Goal: Information Seeking & Learning: Learn about a topic

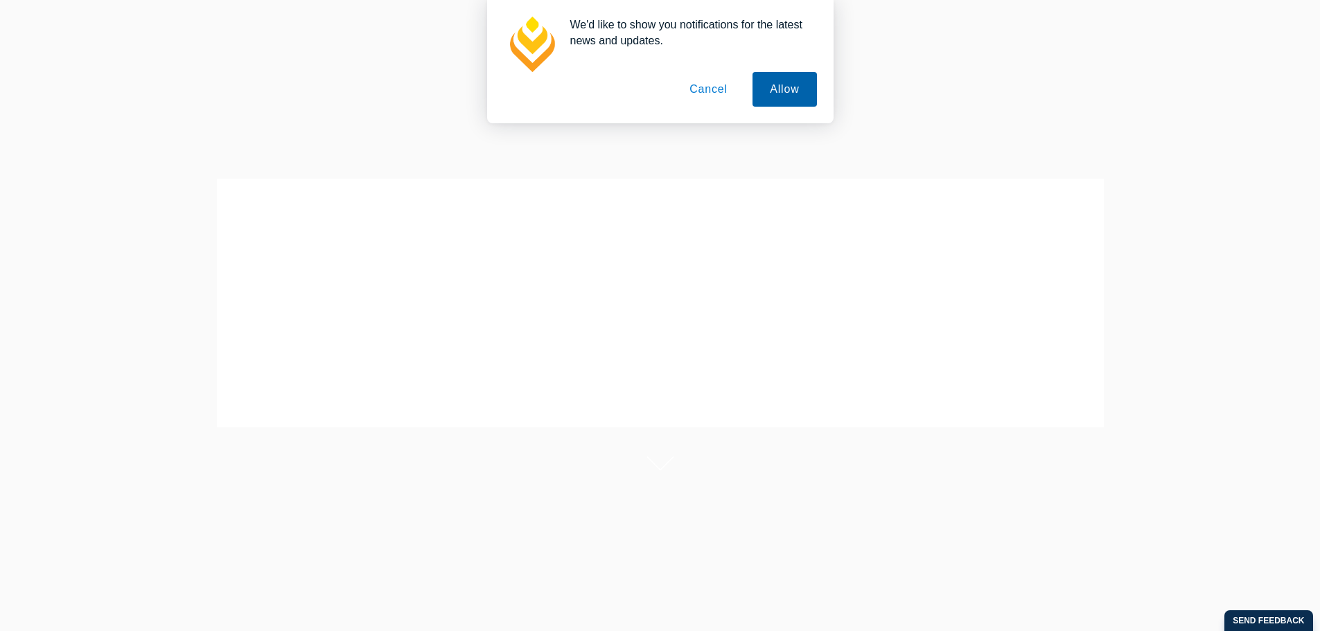
click at [771, 90] on button "Allow" at bounding box center [784, 89] width 64 height 35
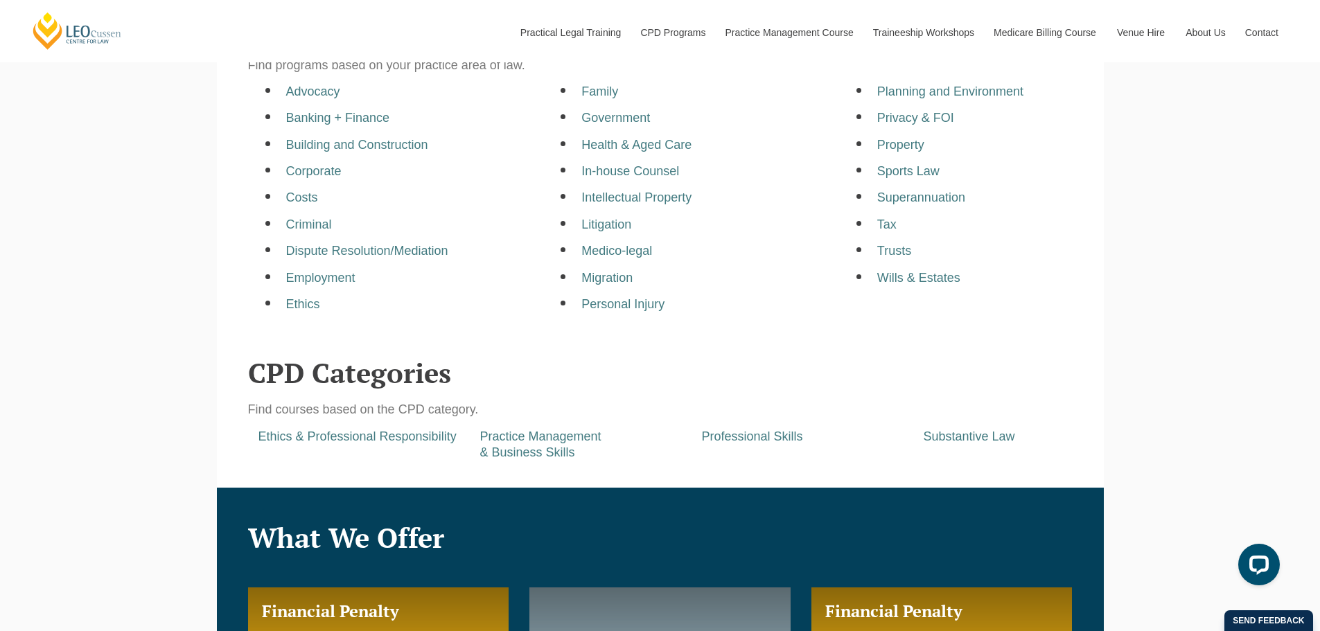
scroll to position [693, 0]
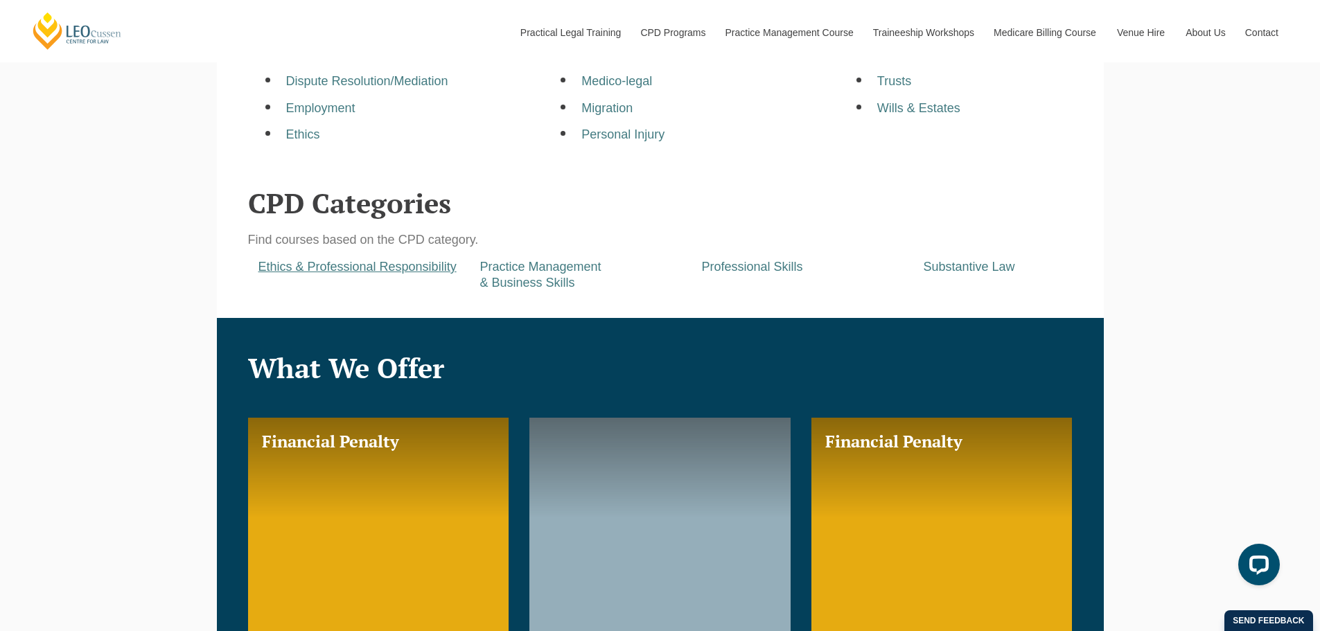
click at [369, 273] on a=pages/cpd-programs&taxons=pages/cpd-programs/cpd-category/ethics-and-professional-responsibility&_gl=1*1rhkn8j*_gcl_au*MTE2OTM0NDc0NS4xNzU4NTA1OTMy*_ga*MTY5NzUzNjc4NC4xNzU4NTA1OTMy*_ga_67CL6ZM7M8*czE3NTg1MDU5MzIkbzEkZzAkdDE3NTg1MDU5MzIkajYwJGwwJGg1MDM2MTIwNDc "Ethics & Professional Responsibility" at bounding box center [357, 267] width 198 height 14
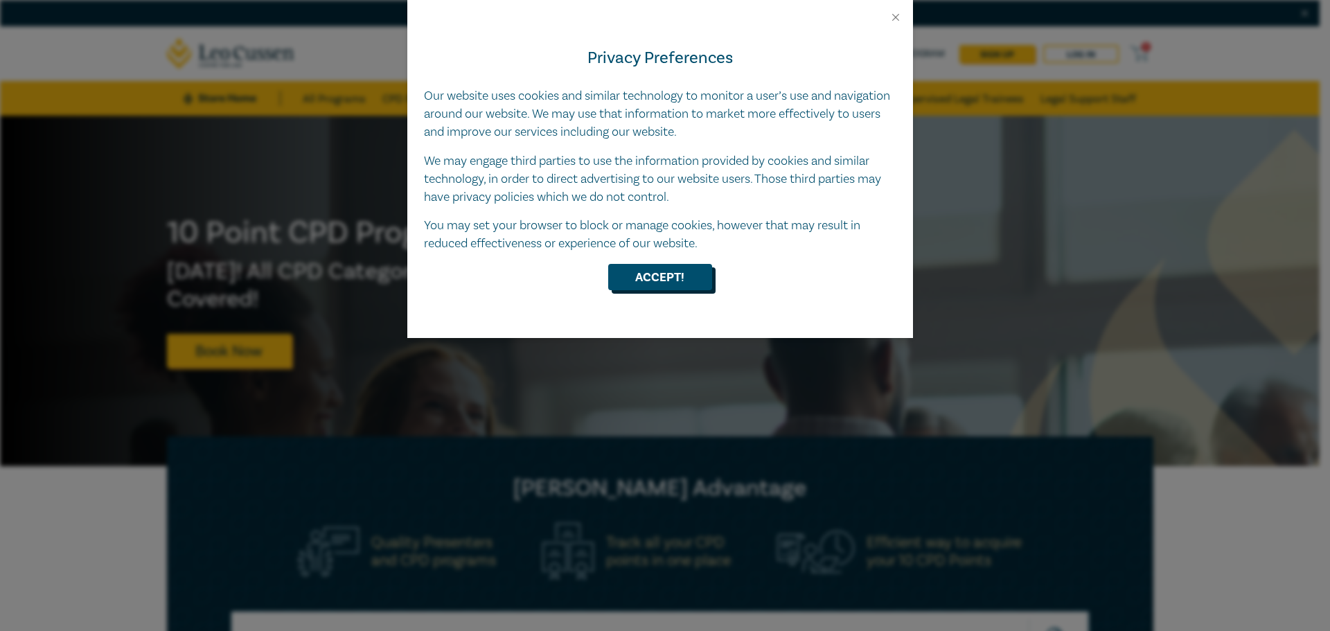
click at [648, 272] on button "Accept!" at bounding box center [660, 277] width 104 height 26
